Goal: Task Accomplishment & Management: Manage account settings

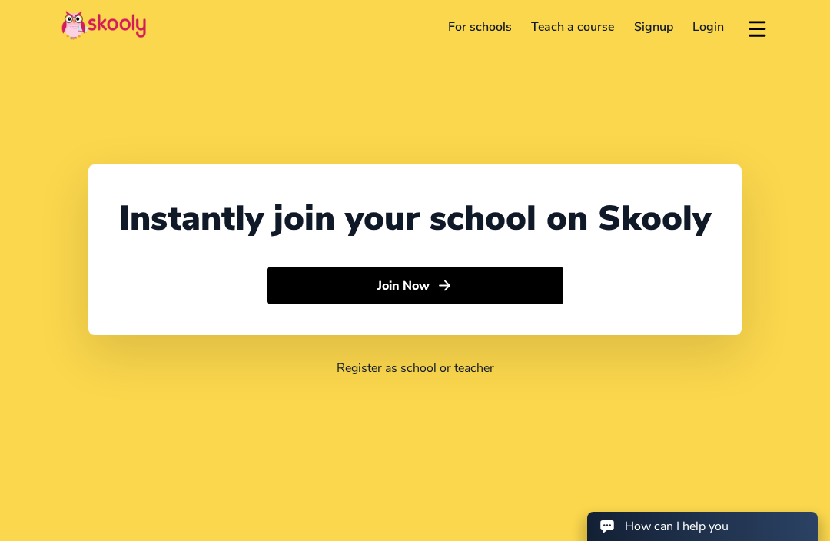
select select "34"
select select "[GEOGRAPHIC_DATA]"
select select "Europe/Madrid"
click at [696, 28] on link "Login" at bounding box center [709, 27] width 52 height 25
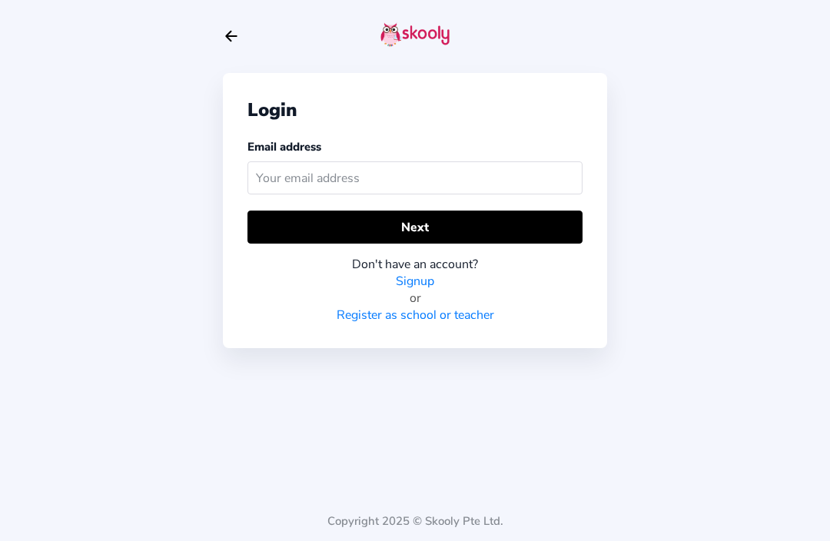
scroll to position [8, 0]
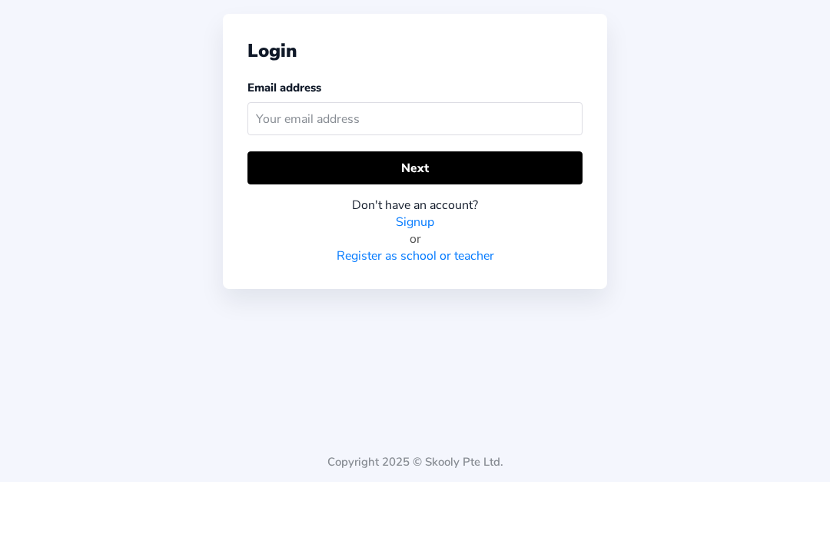
click at [422, 161] on input "text" at bounding box center [415, 177] width 335 height 33
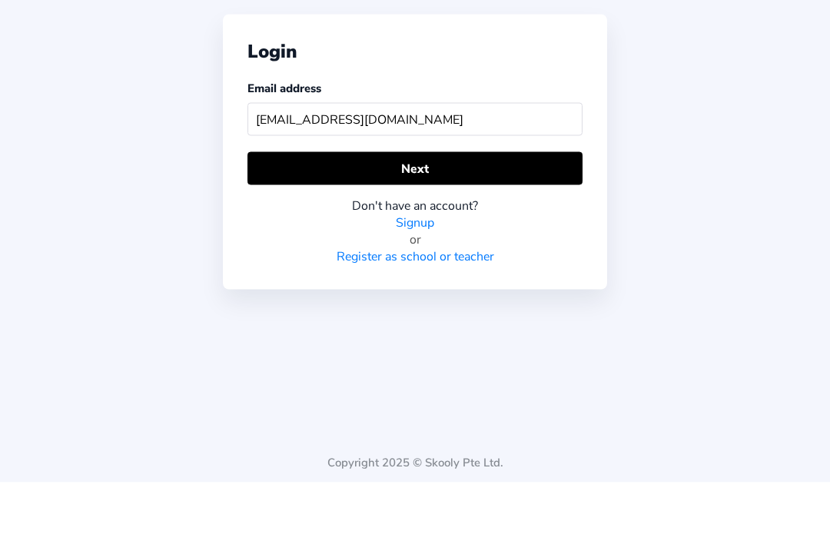
type input "[EMAIL_ADDRESS][DOMAIN_NAME]"
click at [434, 211] on button "Next" at bounding box center [415, 227] width 335 height 33
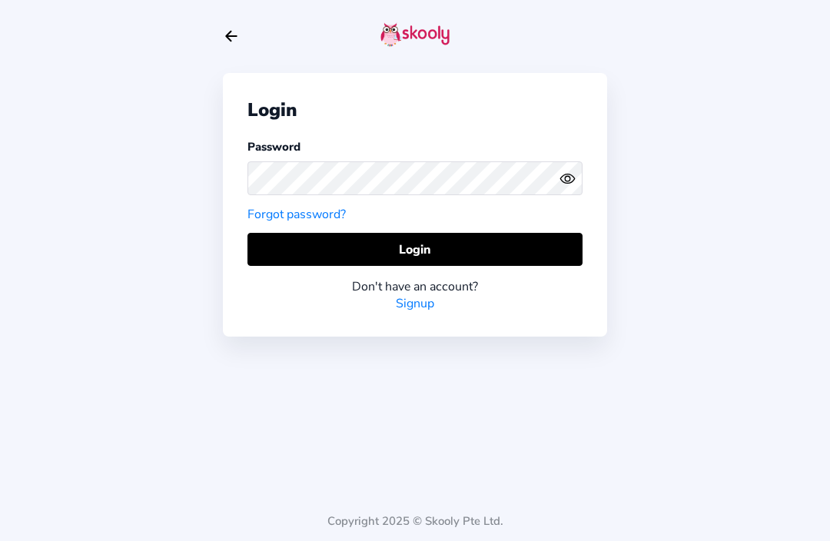
click at [468, 233] on button "Login" at bounding box center [415, 249] width 335 height 33
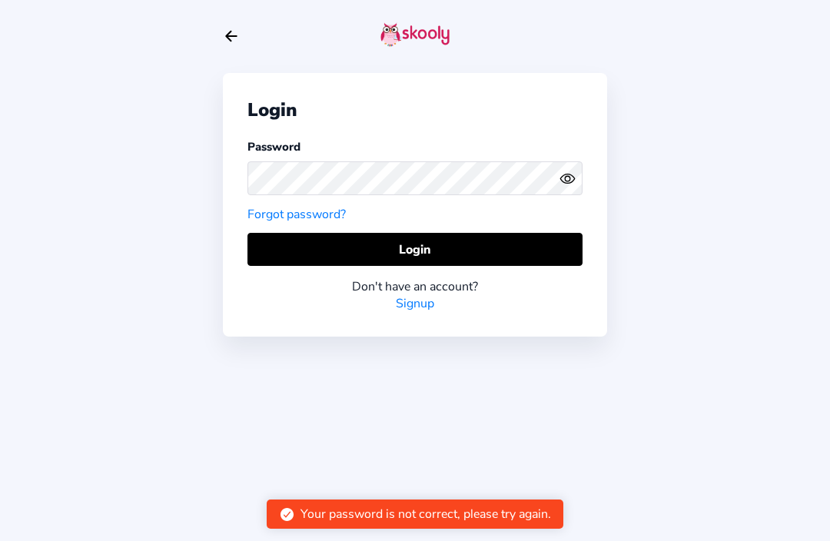
click at [566, 171] on icon "Eye" at bounding box center [568, 179] width 16 height 16
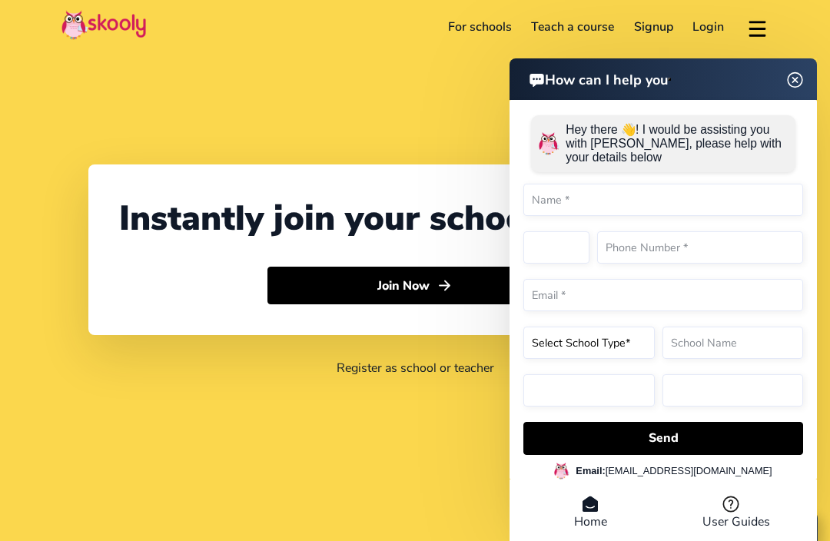
select select "34"
select select "[GEOGRAPHIC_DATA]"
select select "Europe/Madrid"
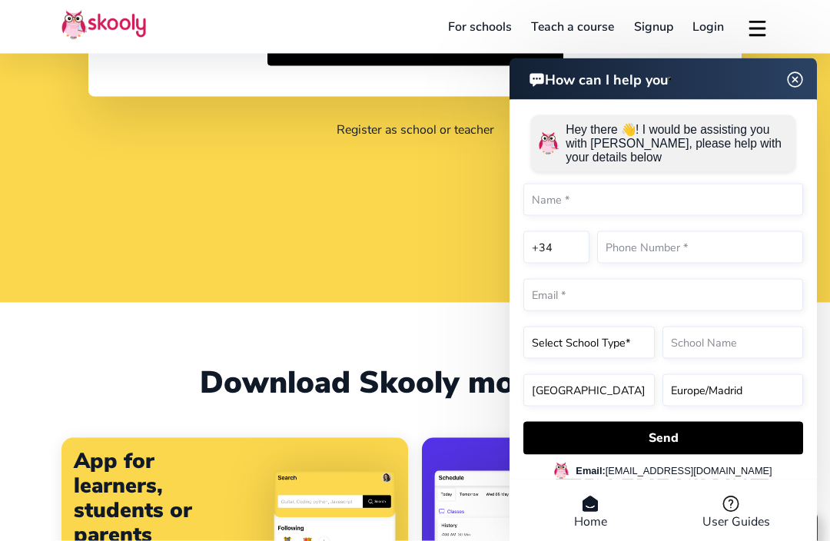
scroll to position [238, 0]
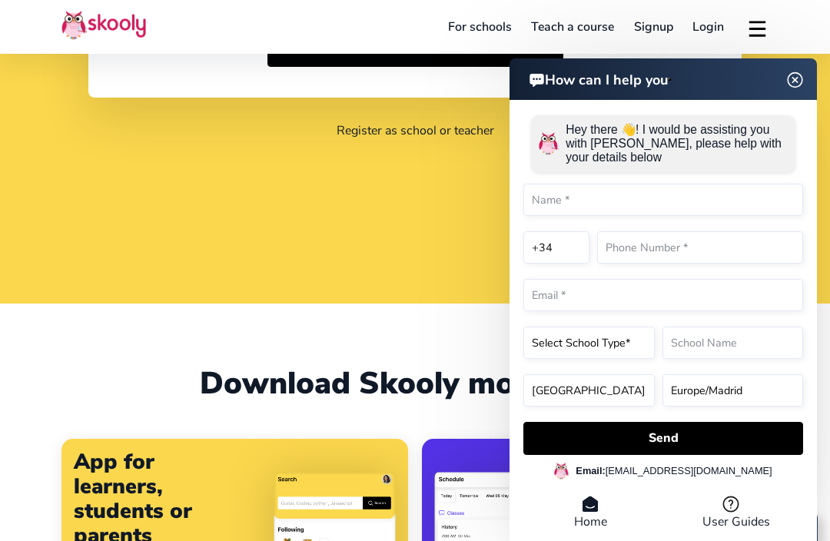
click at [790, 100] on header "How can I help you" at bounding box center [664, 79] width 308 height 42
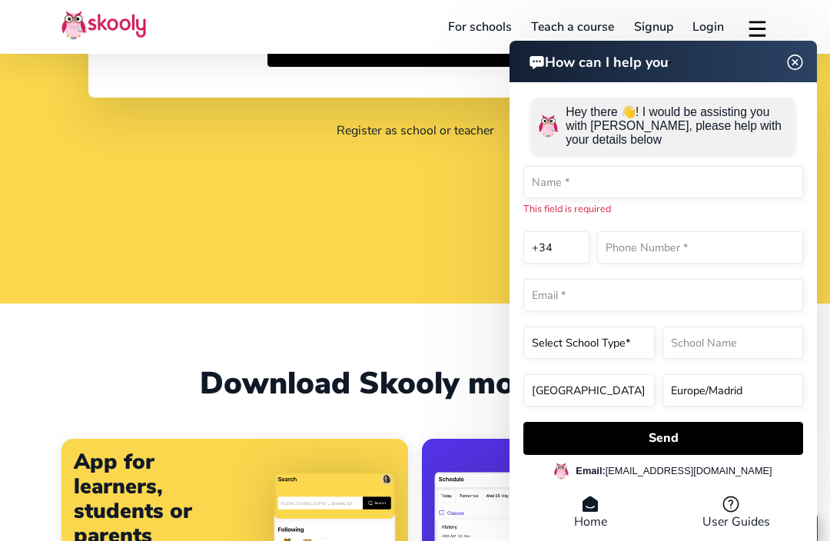
click at [607, 71] on h2 "How can I help you" at bounding box center [596, 61] width 143 height 21
click at [792, 77] on img at bounding box center [795, 62] width 19 height 29
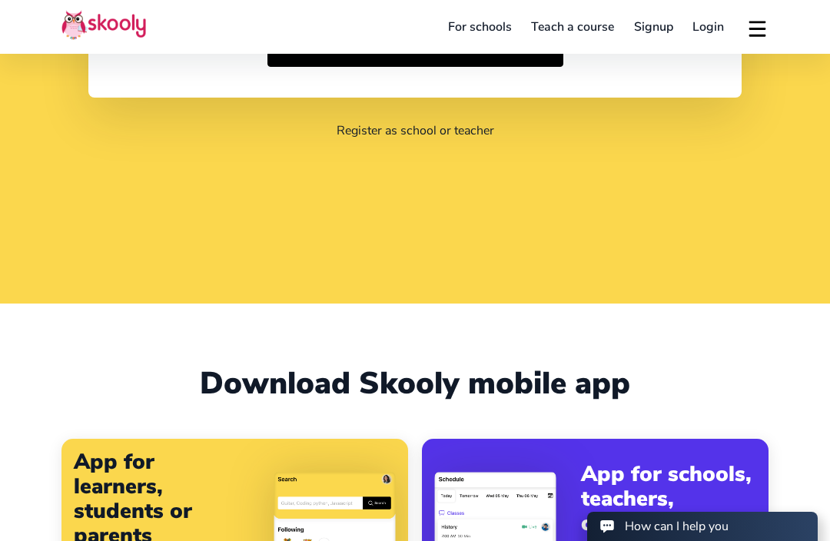
click at [705, 32] on link "Login" at bounding box center [709, 27] width 52 height 25
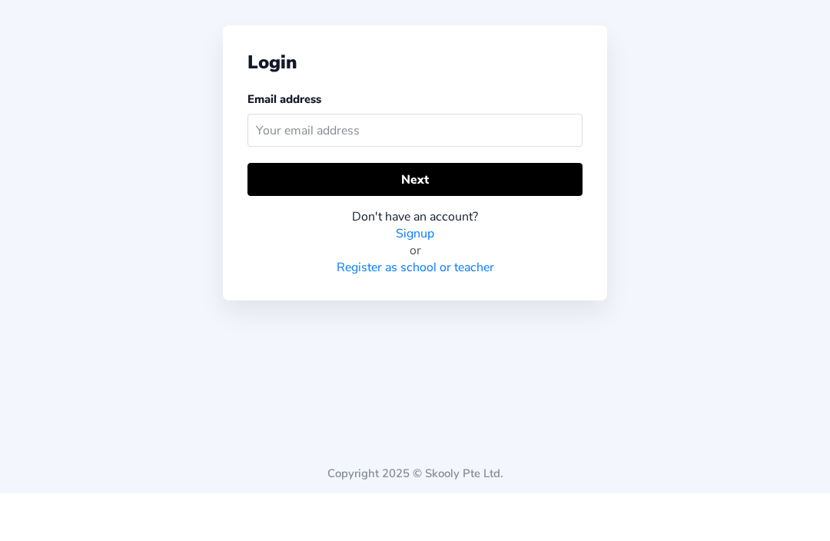
click at [345, 161] on input "text" at bounding box center [415, 177] width 335 height 33
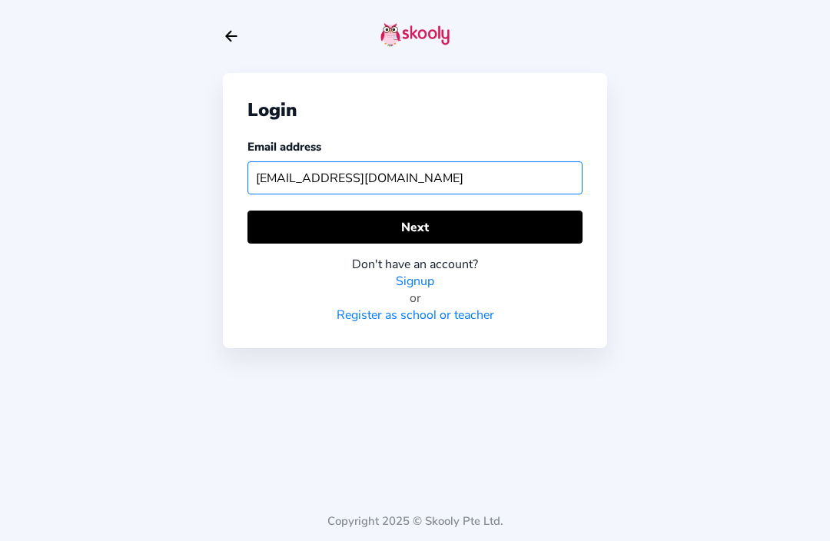
type input "[EMAIL_ADDRESS][DOMAIN_NAME]"
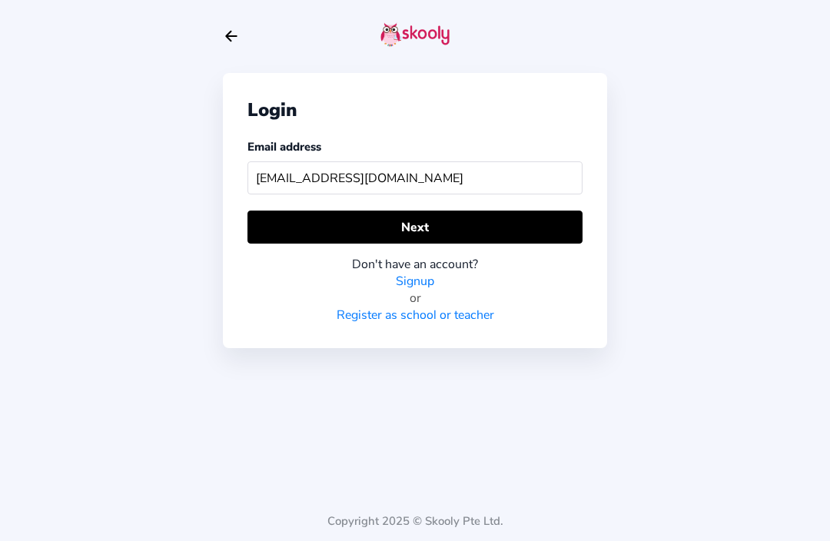
click at [451, 211] on button "Next" at bounding box center [415, 227] width 335 height 33
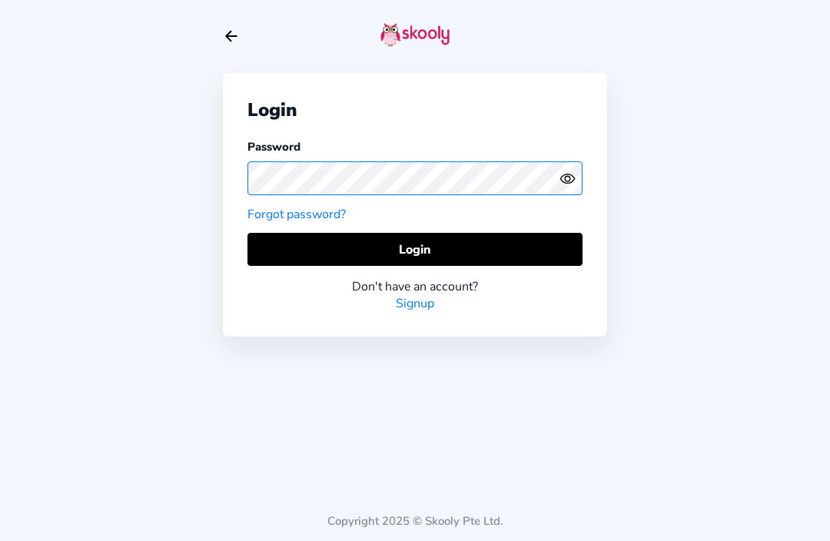
scroll to position [47, 0]
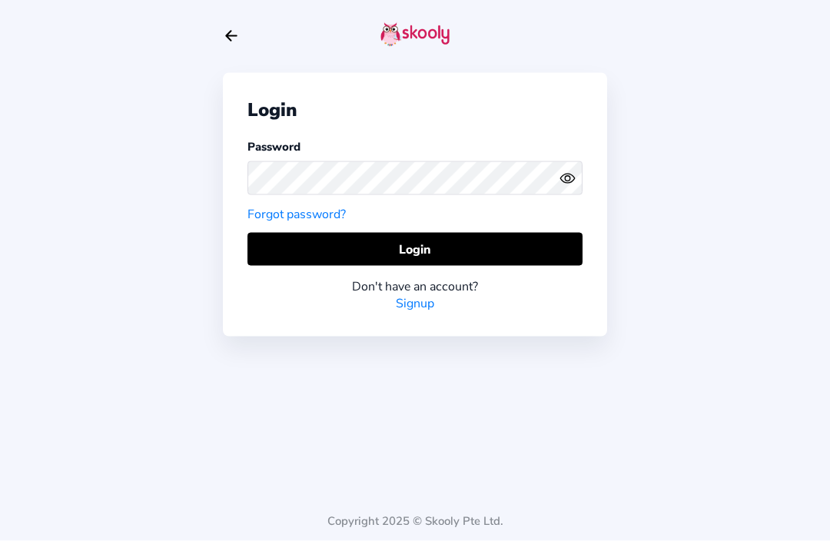
click at [451, 233] on button "Login" at bounding box center [415, 249] width 335 height 33
click at [322, 206] on link "Forgot password?" at bounding box center [297, 214] width 98 height 17
